Goal: Task Accomplishment & Management: Complete application form

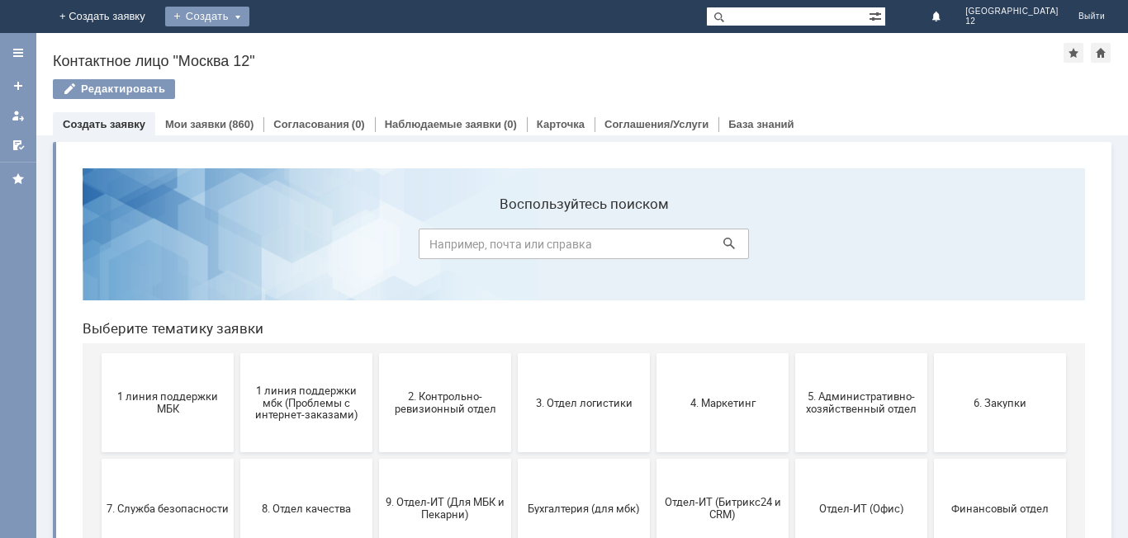
click at [249, 15] on div "Создать" at bounding box center [207, 17] width 84 height 20
click at [294, 47] on link "Заявка" at bounding box center [230, 50] width 125 height 20
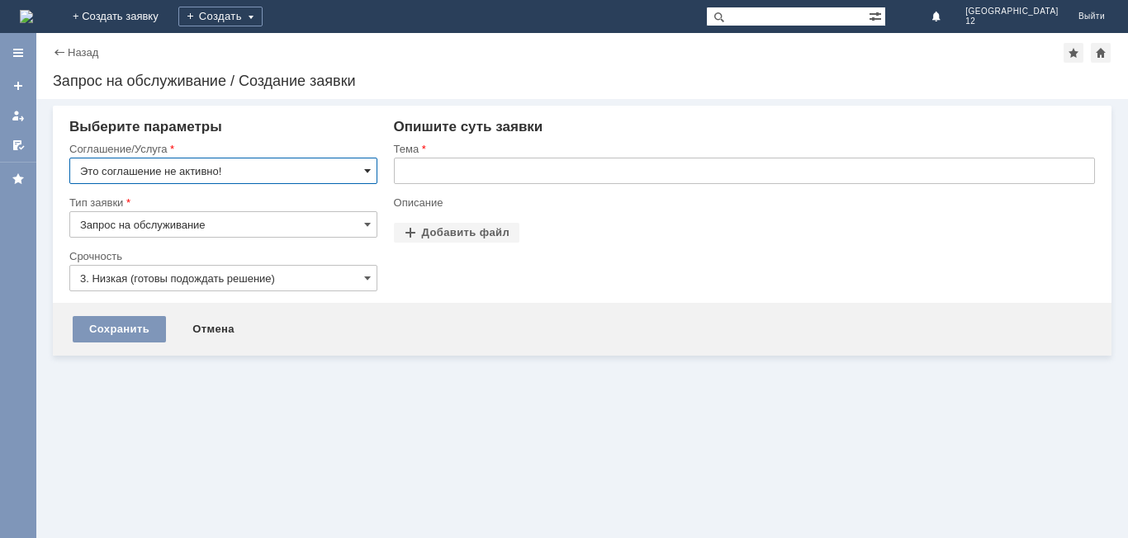
click at [367, 173] on span at bounding box center [367, 170] width 7 height 13
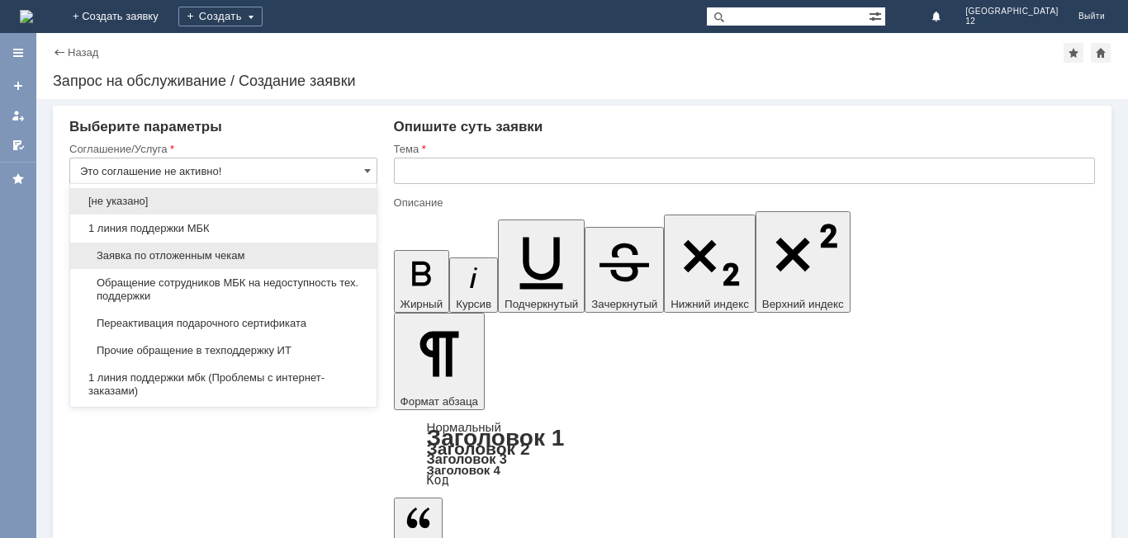
click at [231, 255] on span "Заявка по отложенным чекам" at bounding box center [223, 255] width 286 height 13
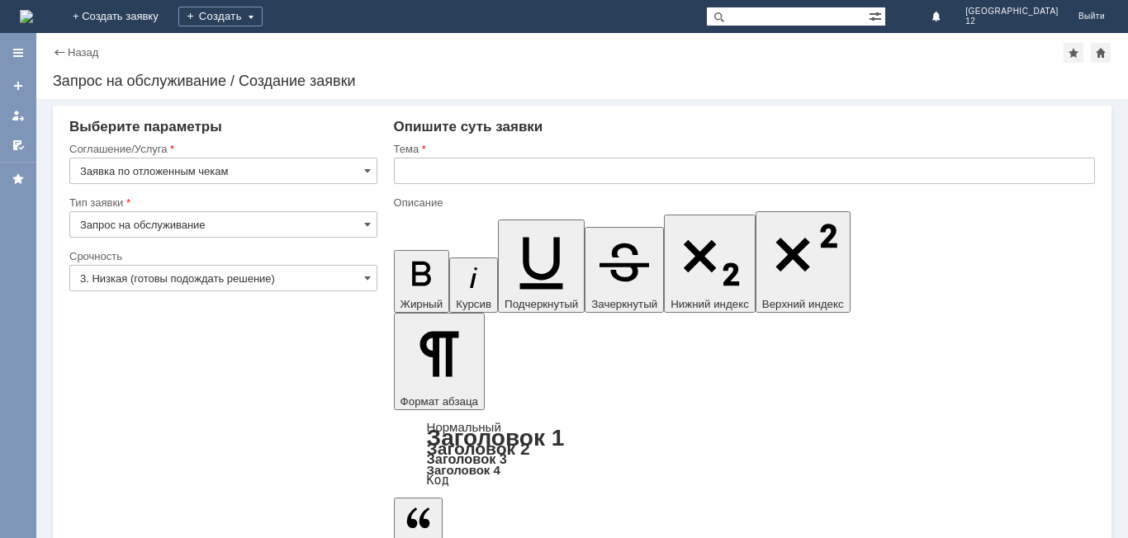
type input "Заявка по отложенным чекам"
click at [371, 278] on input "3. Низкая (готовы подождать решение)" at bounding box center [223, 278] width 308 height 26
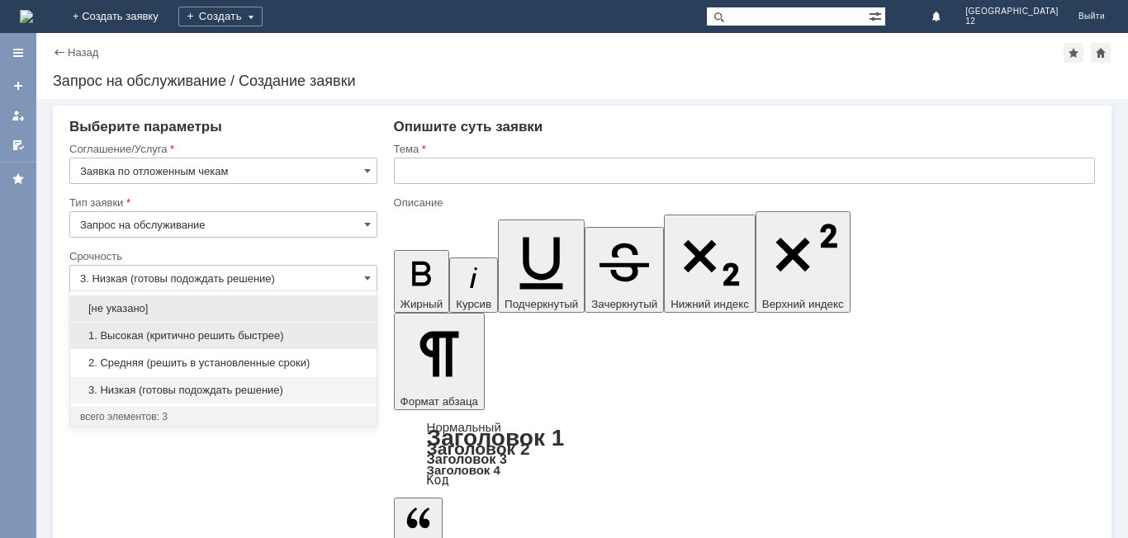
click at [249, 338] on span "1. Высокая (критично решить быстрее)" at bounding box center [223, 335] width 286 height 13
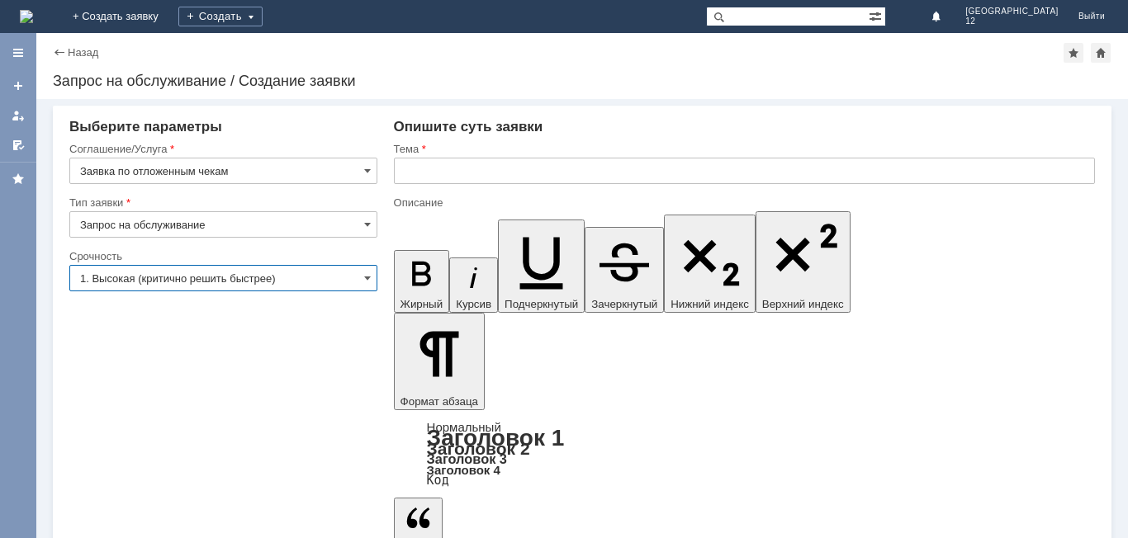
type input "1. Высокая (критично решить быстрее)"
click at [445, 163] on input "text" at bounding box center [744, 171] width 701 height 26
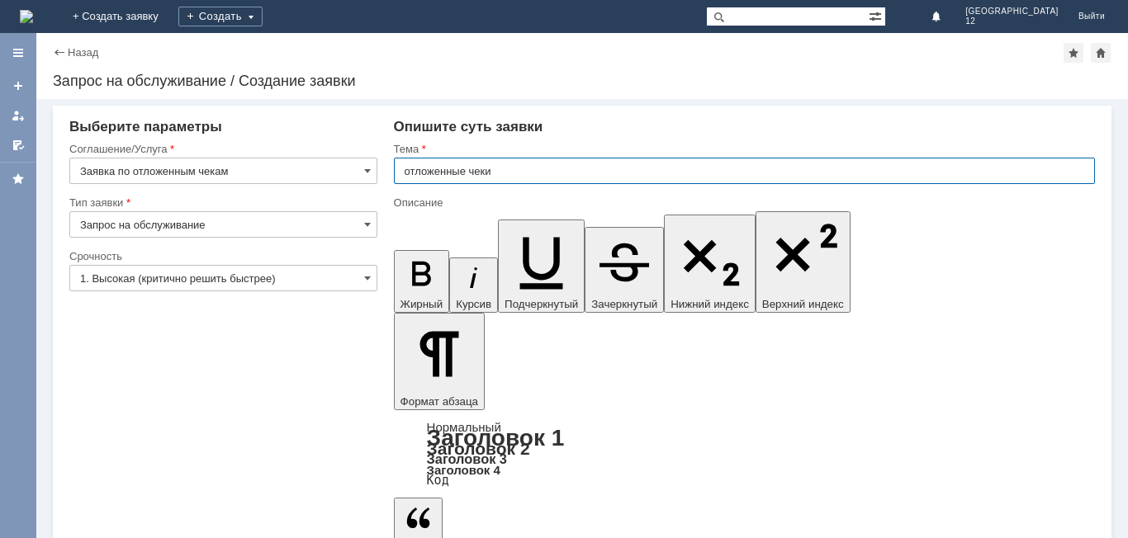
type input "отложенные чеки"
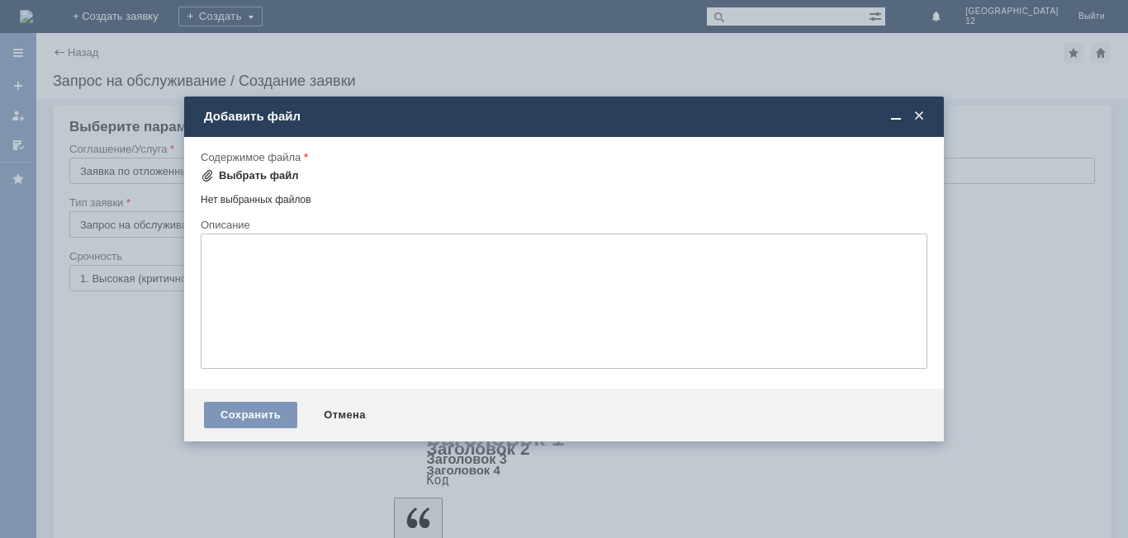
click at [275, 168] on div "Выбрать файл" at bounding box center [250, 176] width 98 height 20
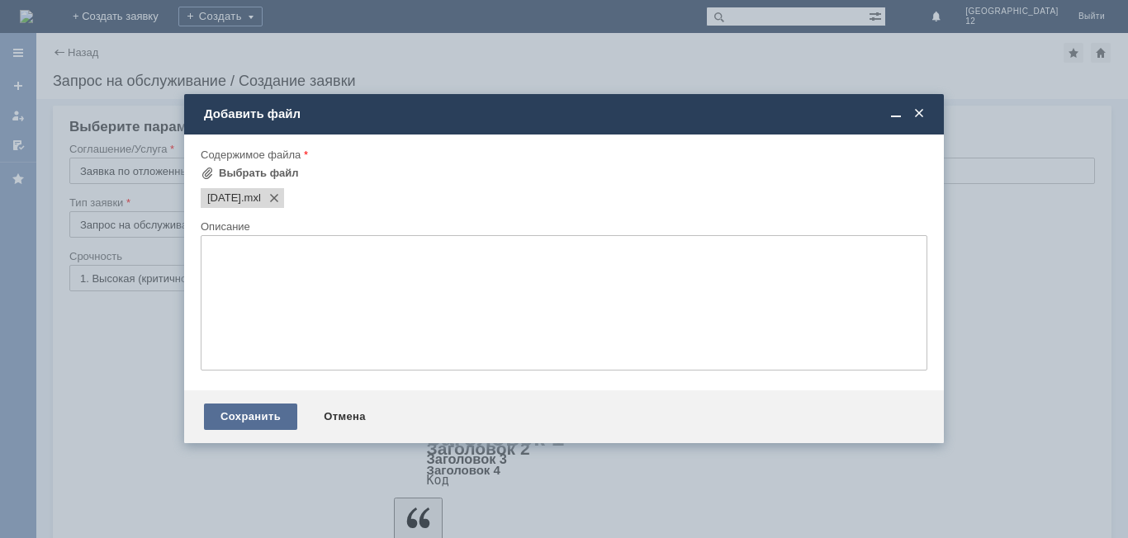
click at [244, 414] on div "Сохранить" at bounding box center [250, 417] width 93 height 26
